Goal: Task Accomplishment & Management: Manage account settings

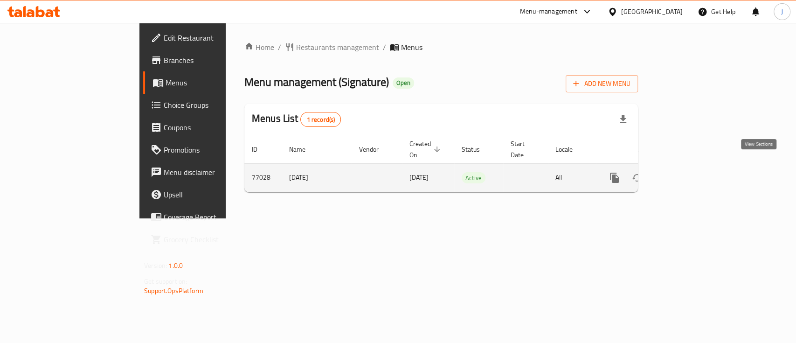
click at [686, 174] on icon "enhanced table" at bounding box center [682, 178] width 8 height 8
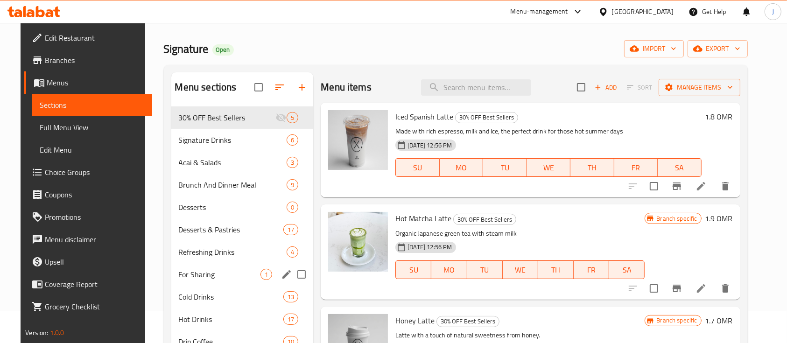
scroll to position [32, 0]
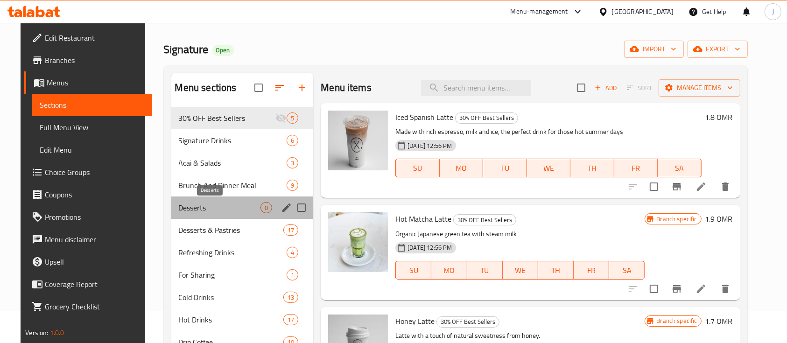
click at [196, 210] on span "Desserts" at bounding box center [220, 207] width 82 height 11
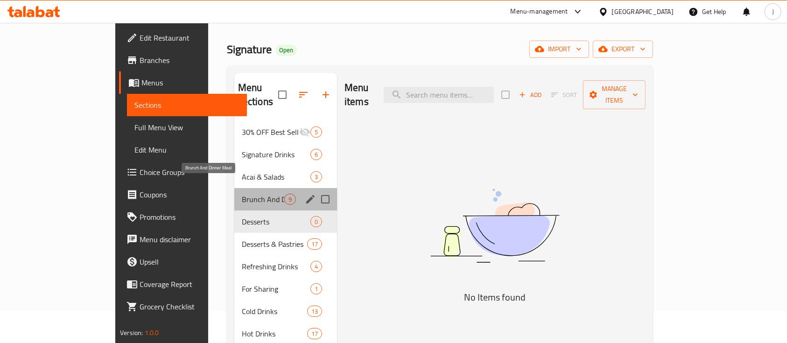
click at [242, 194] on span "Brunch And Dinner Meal" at bounding box center [263, 199] width 42 height 11
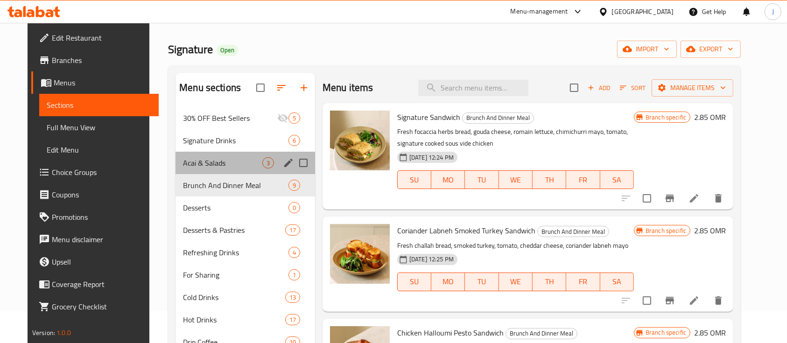
click at [227, 155] on div "Acai & Salads 3" at bounding box center [244, 163] width 139 height 22
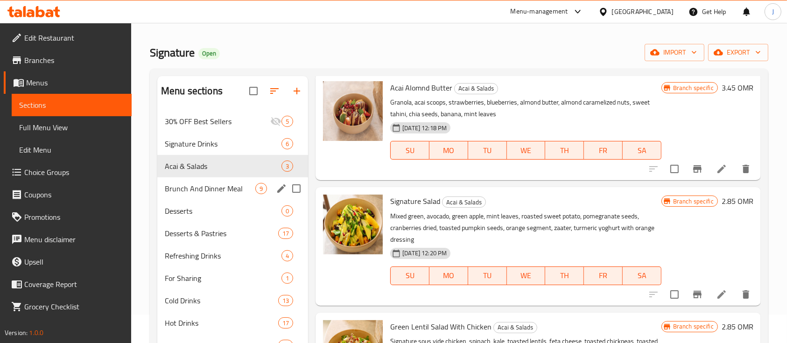
scroll to position [26, 0]
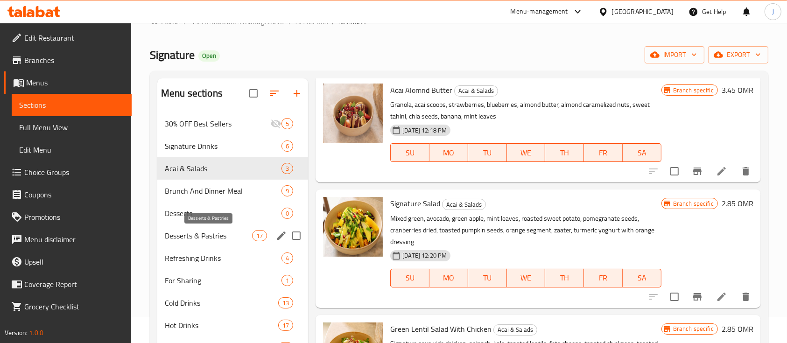
click at [224, 230] on span "Desserts & Pastries" at bounding box center [208, 235] width 87 height 11
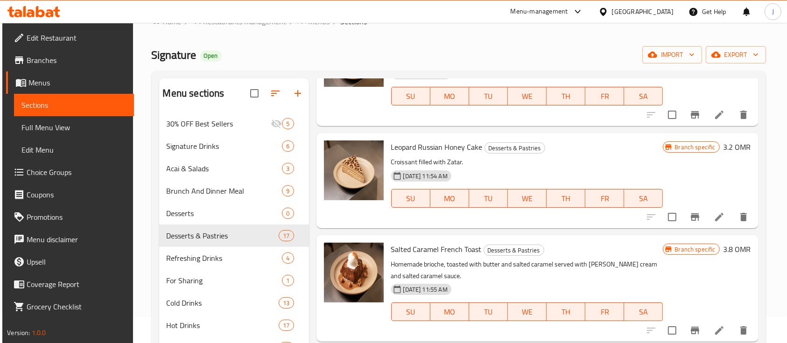
scroll to position [1078, 0]
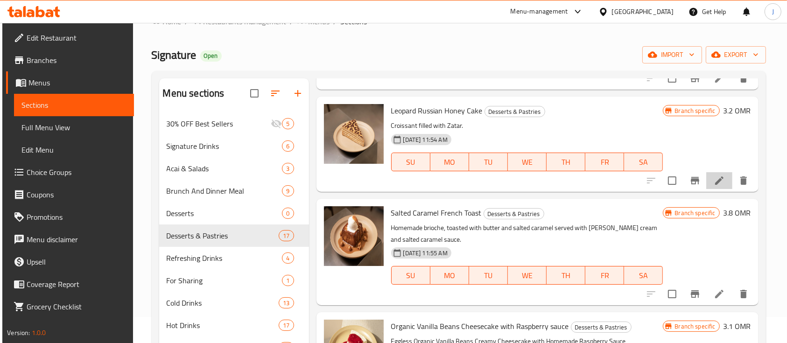
click at [706, 185] on li at bounding box center [719, 180] width 26 height 17
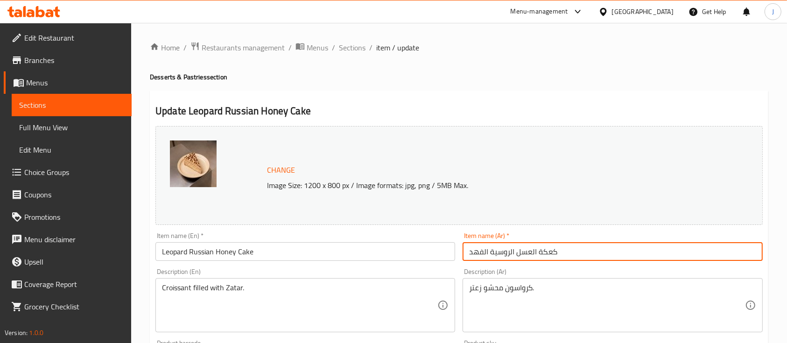
drag, startPoint x: 489, startPoint y: 252, endPoint x: 452, endPoint y: 258, distance: 37.8
click at [452, 258] on div "Change Image Size: 1200 x 800 px / Image formats: jpg, png / 5MB Max. Item name…" at bounding box center [459, 330] width 614 height 416
type input "كعكة العسل الروسية"
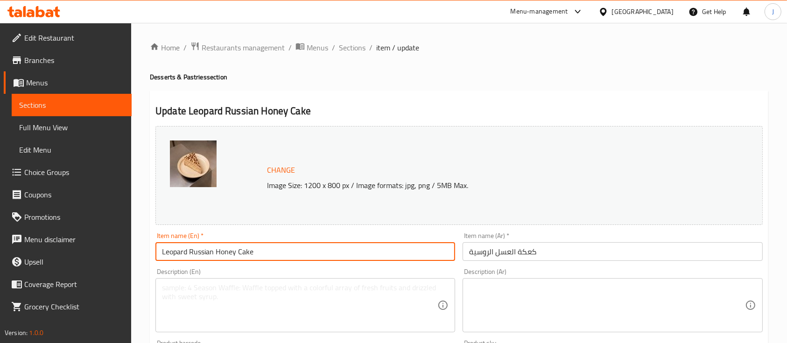
drag, startPoint x: 189, startPoint y: 248, endPoint x: 156, endPoint y: 249, distance: 33.1
click at [156, 249] on input "Leopard Russian Honey Cake" at bounding box center [305, 251] width 300 height 19
drag, startPoint x: 189, startPoint y: 251, endPoint x: 122, endPoint y: 247, distance: 67.8
click at [122, 247] on div "Edit Restaurant Branches Menus Sections Full Menu View Edit Menu Choice Groups …" at bounding box center [393, 348] width 787 height 650
type input "Honey Cake"
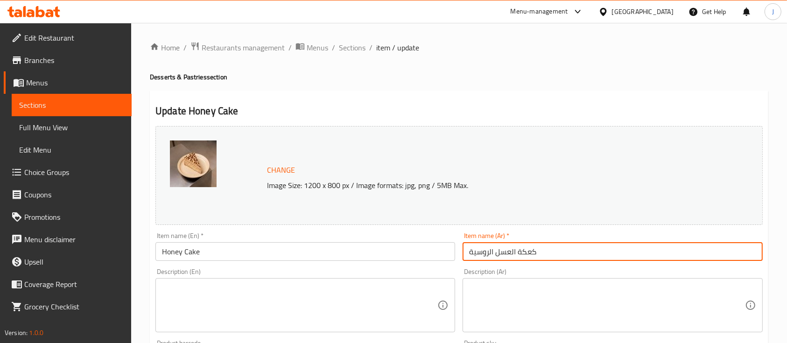
drag, startPoint x: 496, startPoint y: 252, endPoint x: 453, endPoint y: 248, distance: 43.1
click at [453, 248] on div "Change Image Size: 1200 x 800 px / Image formats: jpg, png / 5MB Max. Item name…" at bounding box center [459, 330] width 614 height 416
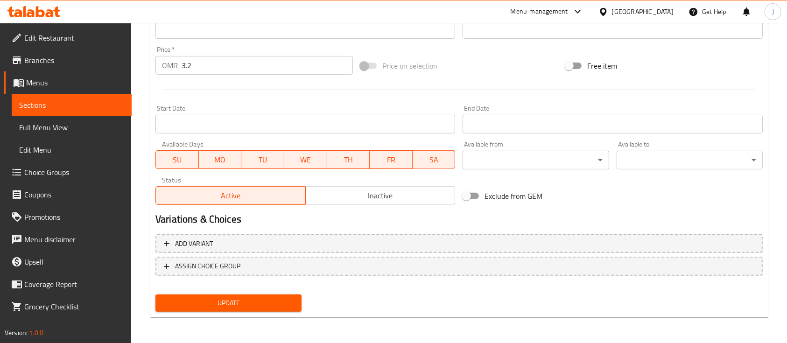
scroll to position [325, 0]
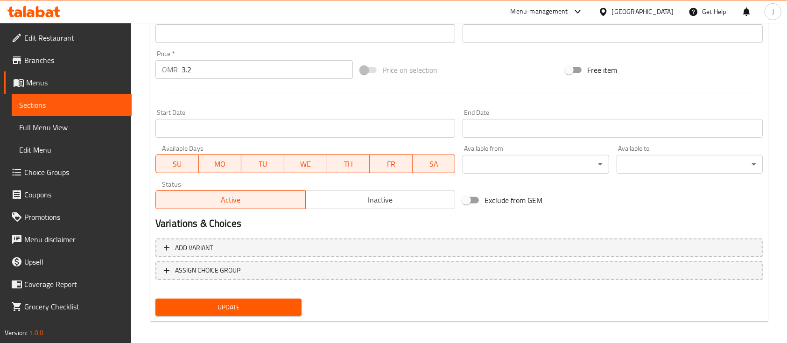
type input "كعكة العسل"
click at [243, 299] on button "Update" at bounding box center [228, 307] width 146 height 17
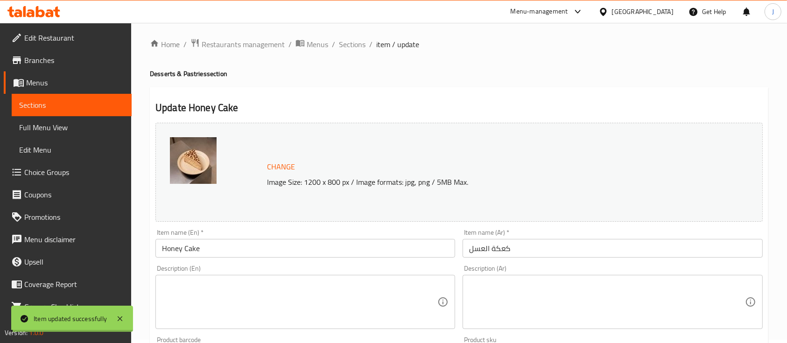
scroll to position [0, 0]
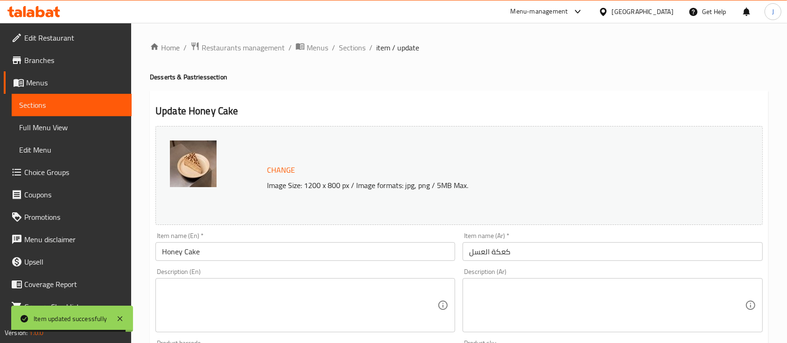
click at [711, 117] on h2 "Update Honey Cake" at bounding box center [458, 111] width 607 height 14
